Goal: Find specific page/section: Find specific page/section

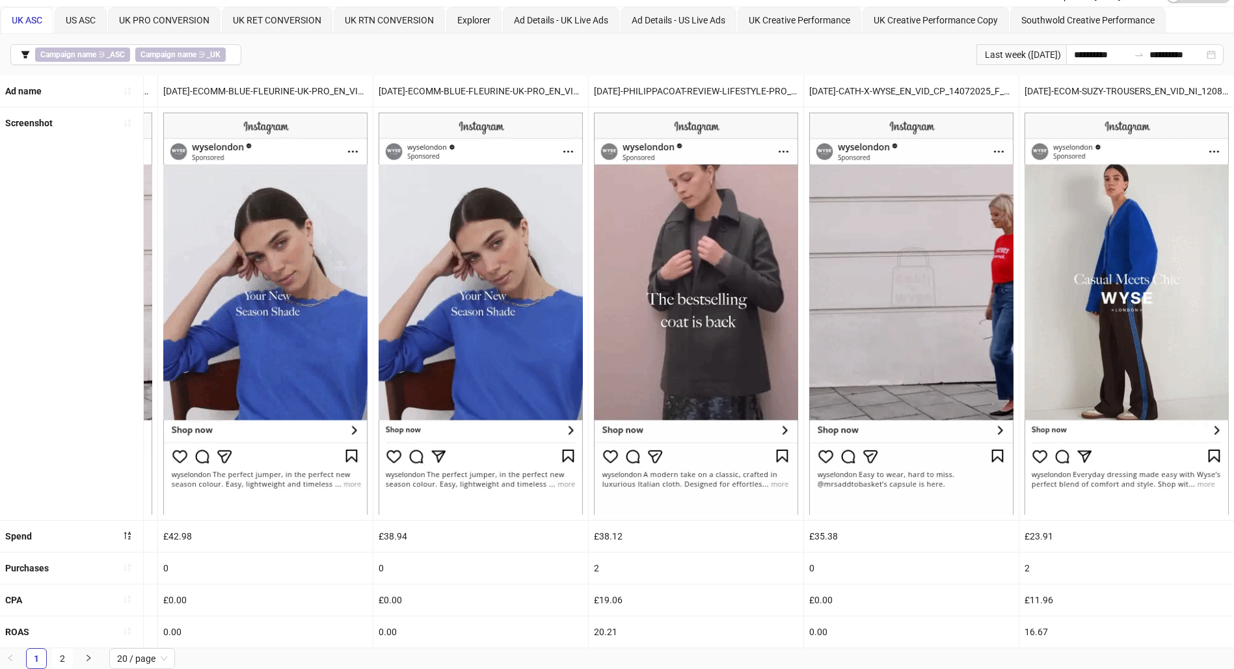
scroll to position [64, 0]
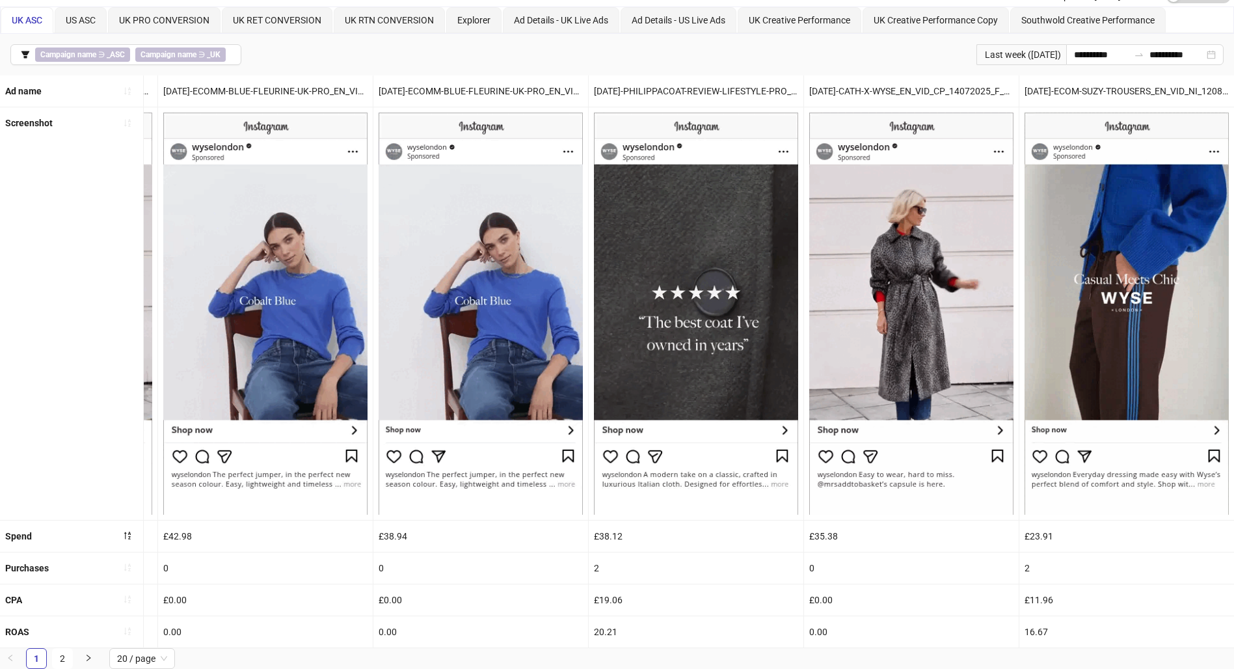
click at [167, 650] on span "20 / page" at bounding box center [142, 659] width 50 height 20
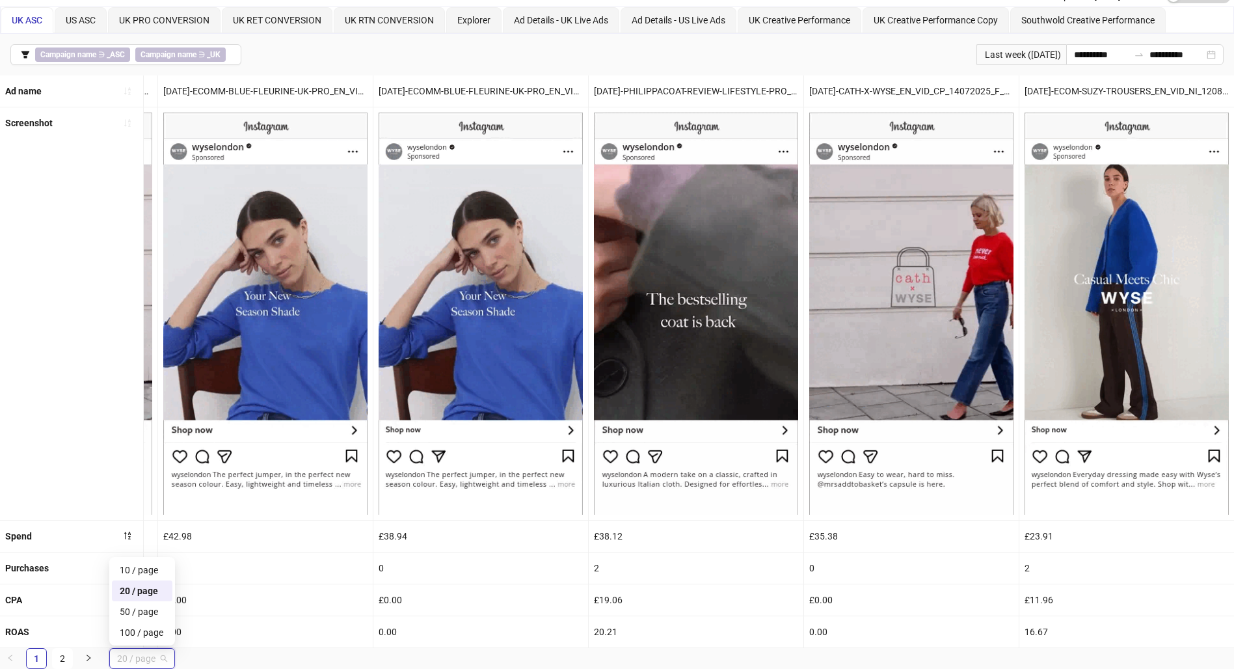
click at [158, 641] on div "100 / page" at bounding box center [142, 632] width 61 height 21
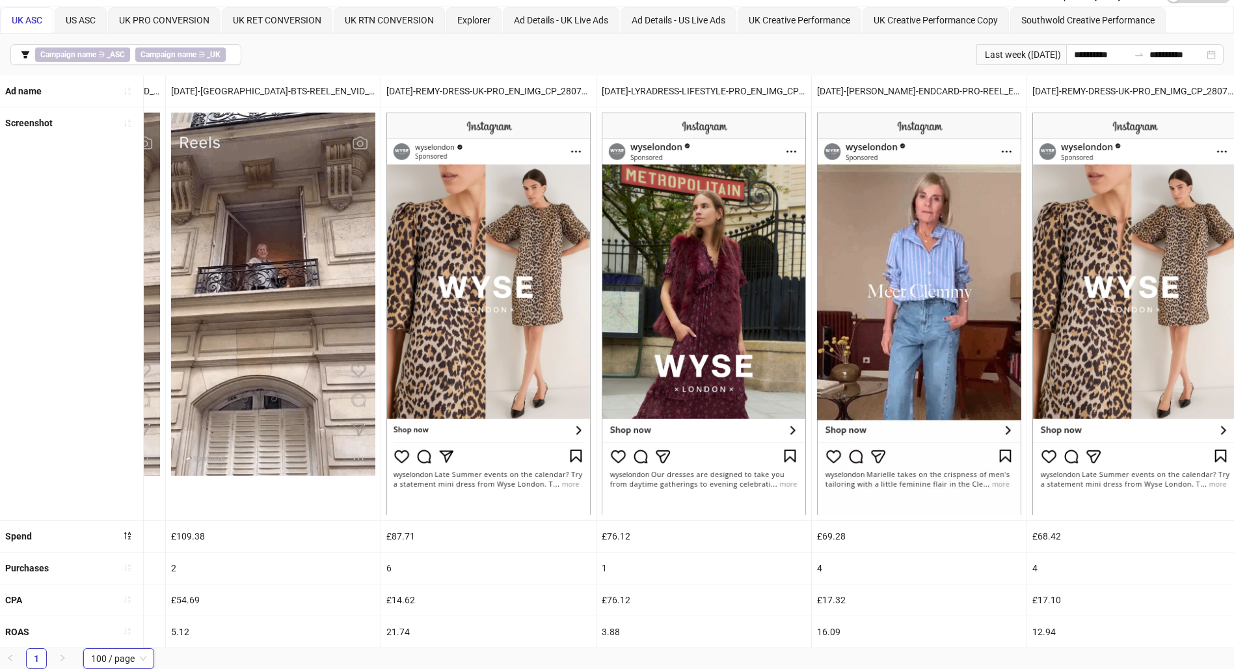
scroll to position [0, 0]
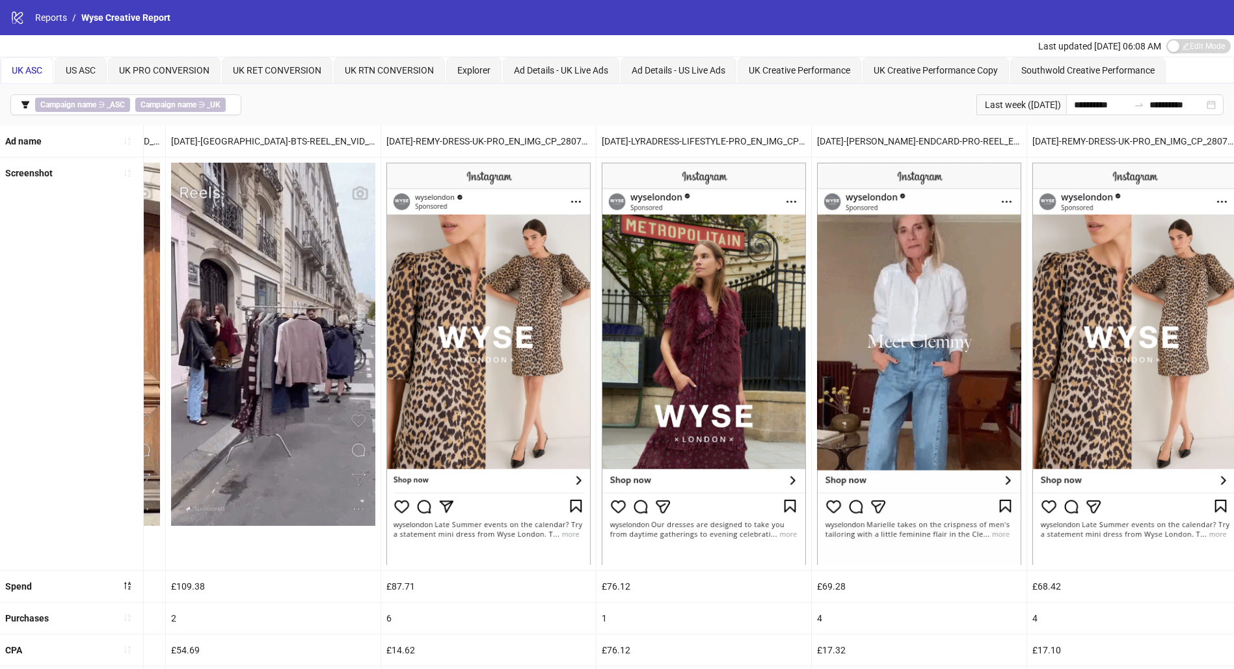
click at [213, 68] on div "UK PRO CONVERSION" at bounding box center [164, 70] width 113 height 26
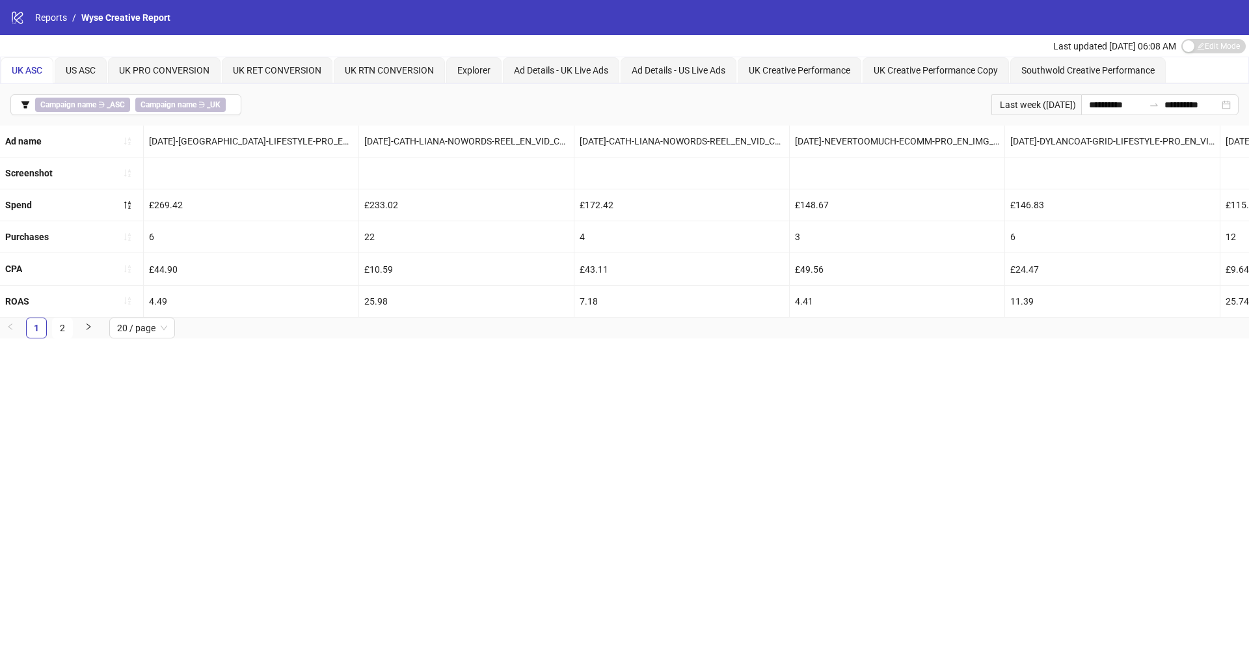
click at [211, 64] on div "UK PRO CONVERSION" at bounding box center [164, 70] width 113 height 26
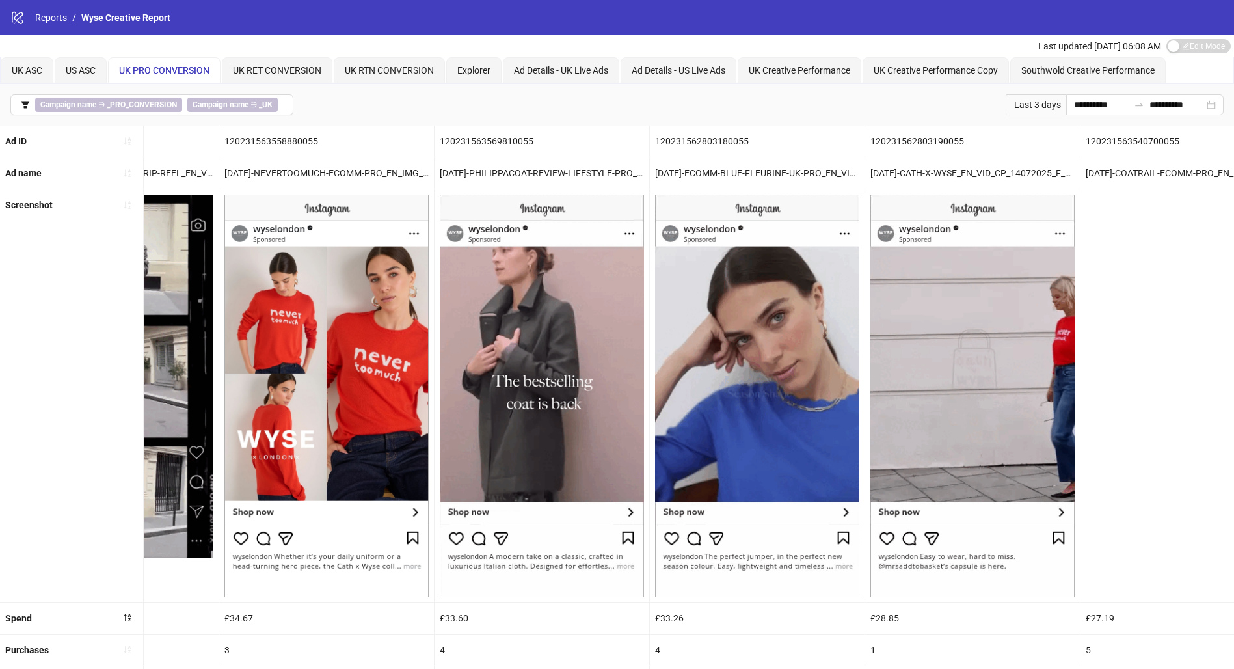
scroll to position [0, 2844]
